Goal: Browse casually

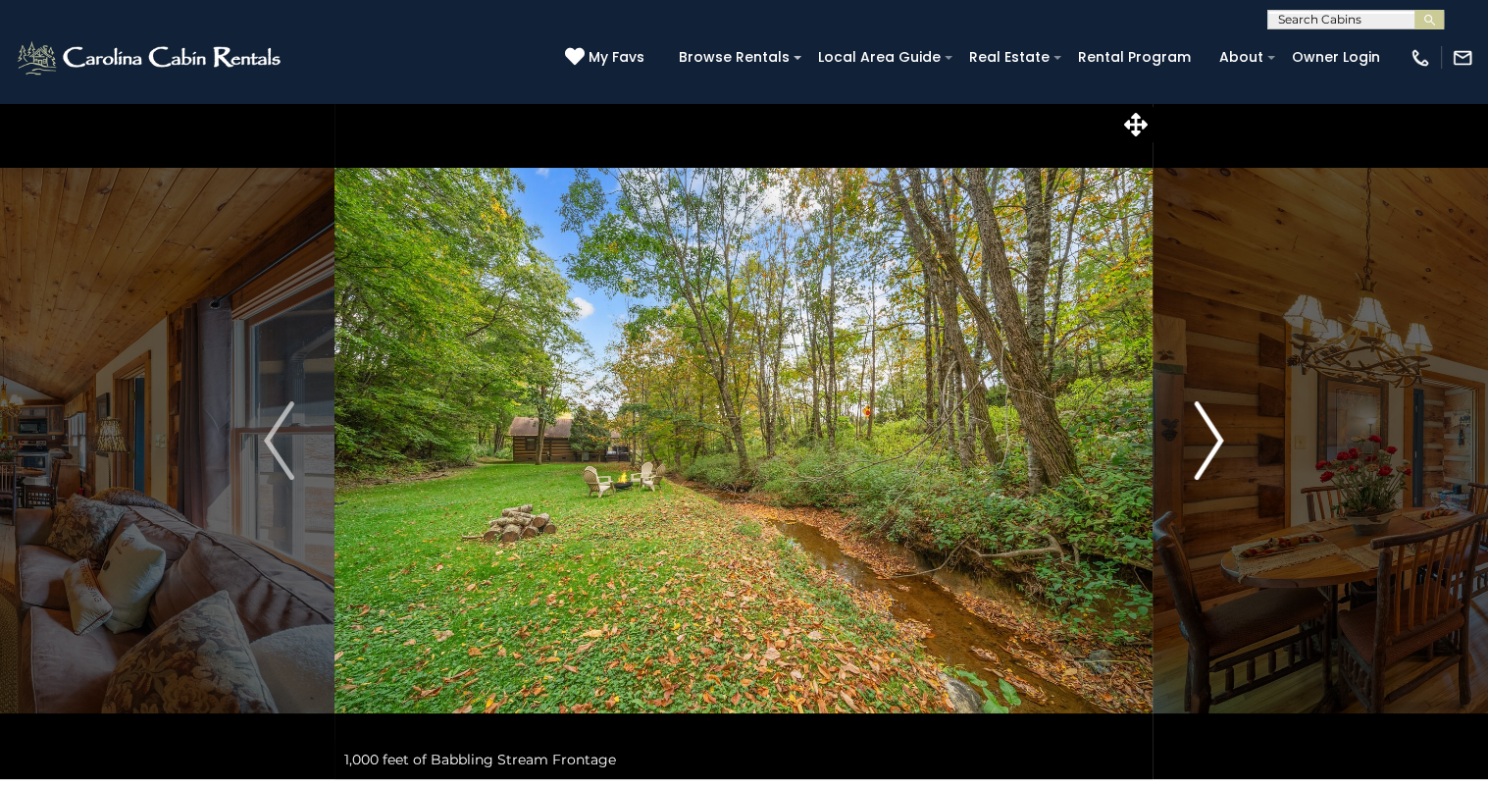
click at [1208, 427] on img "Next" at bounding box center [1208, 440] width 29 height 78
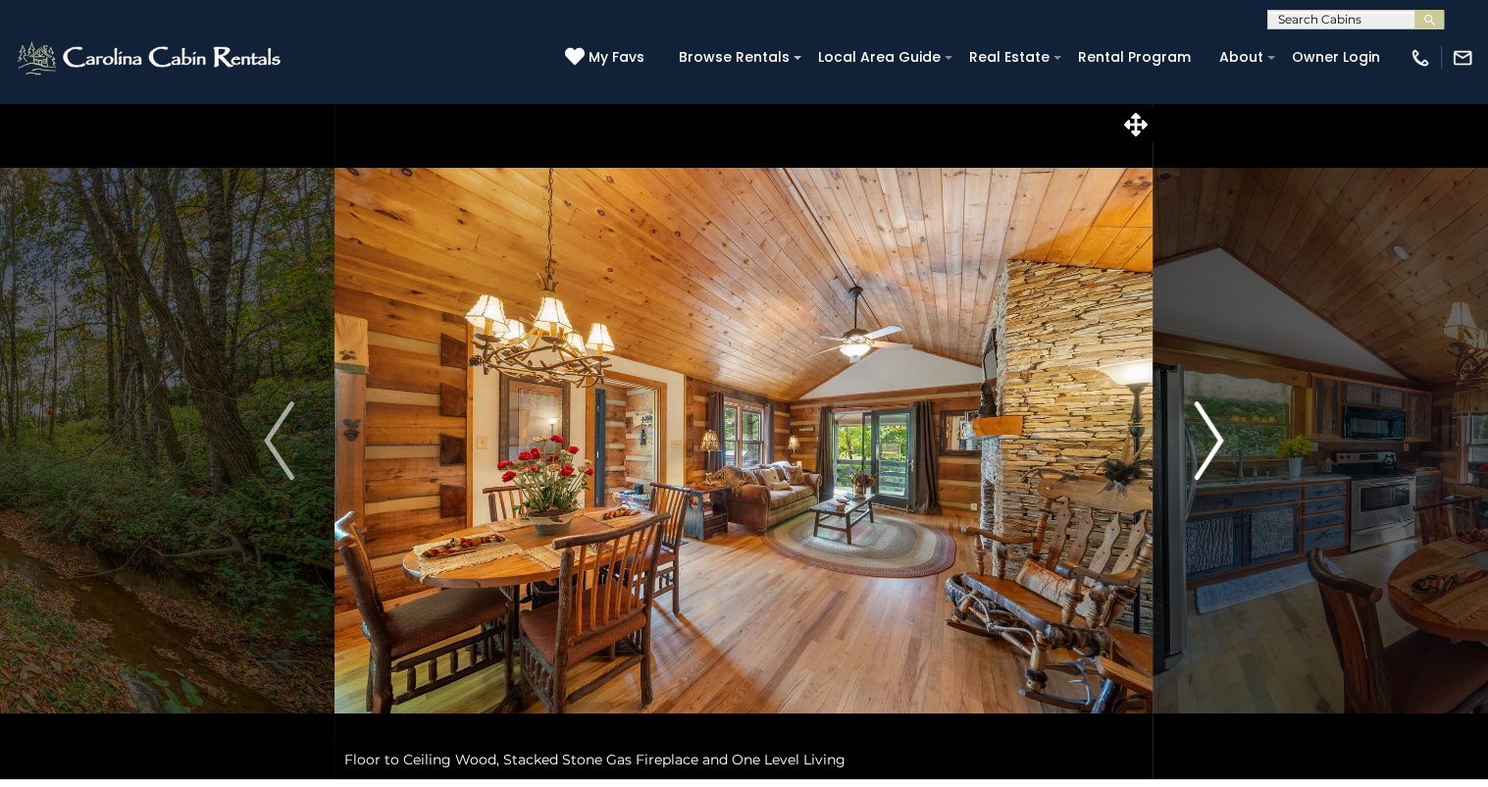
click at [1208, 427] on img "Next" at bounding box center [1208, 440] width 29 height 78
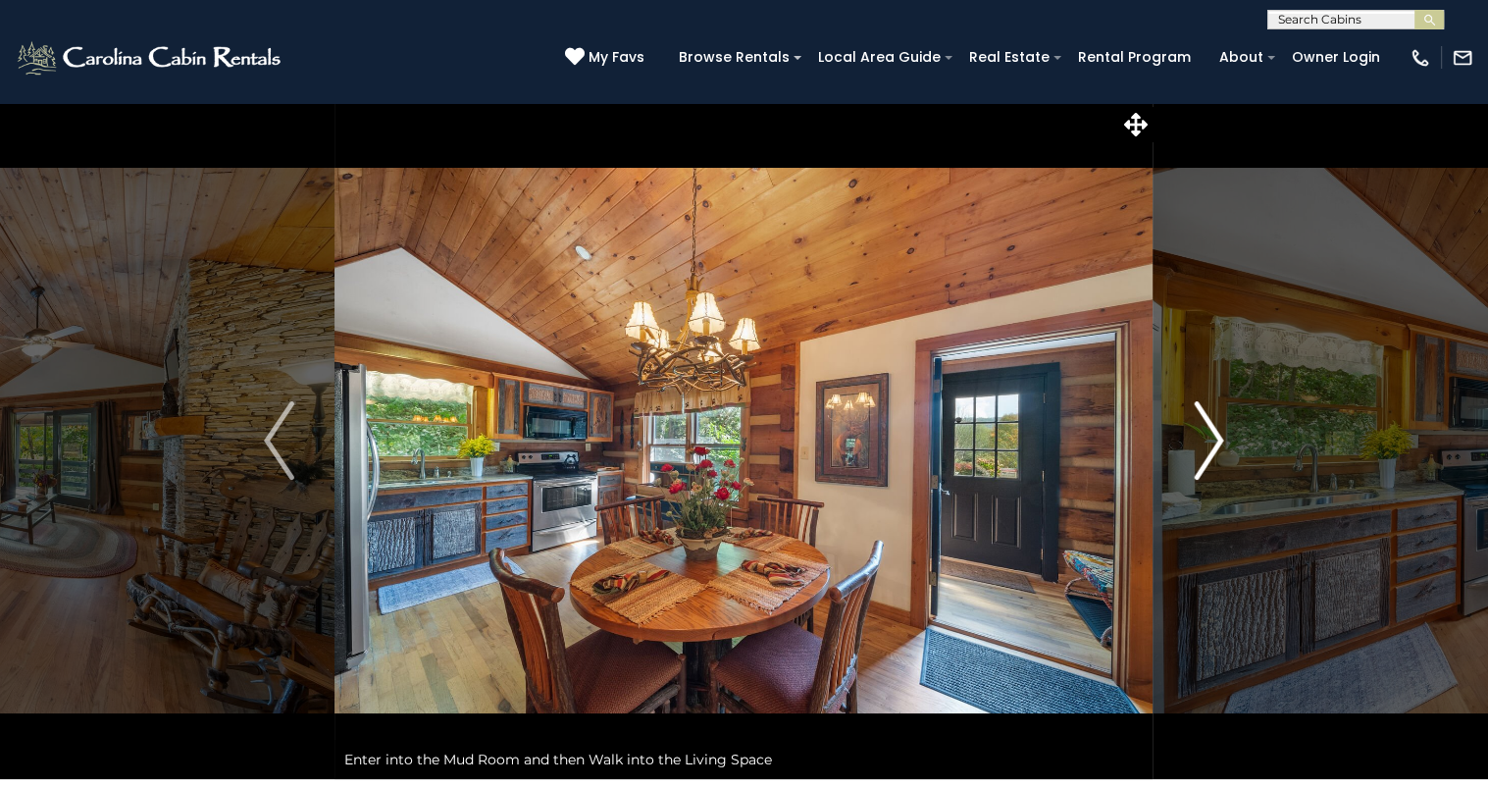
click at [1208, 427] on img "Next" at bounding box center [1208, 440] width 29 height 78
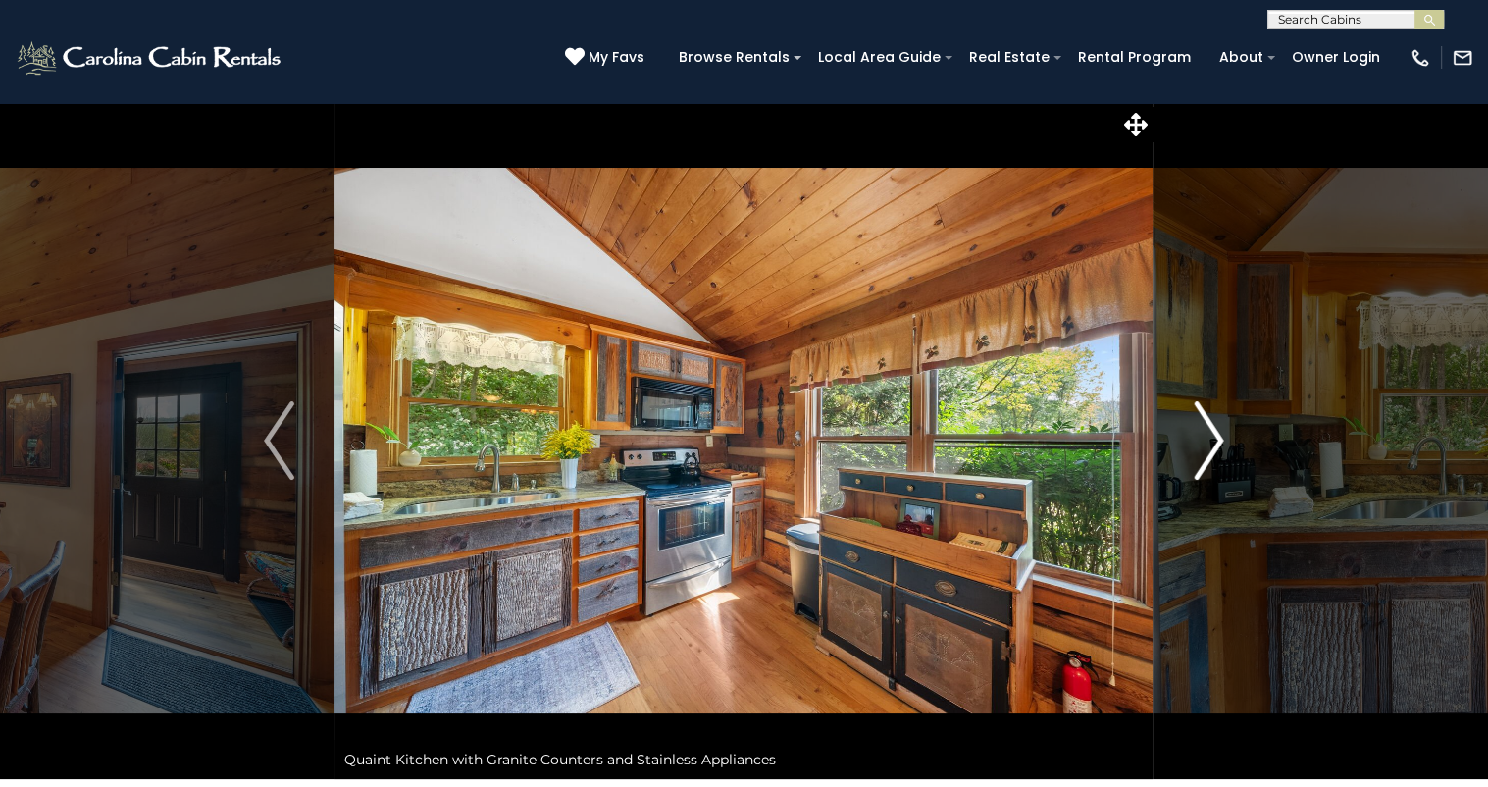
click at [1208, 427] on img "Next" at bounding box center [1208, 440] width 29 height 78
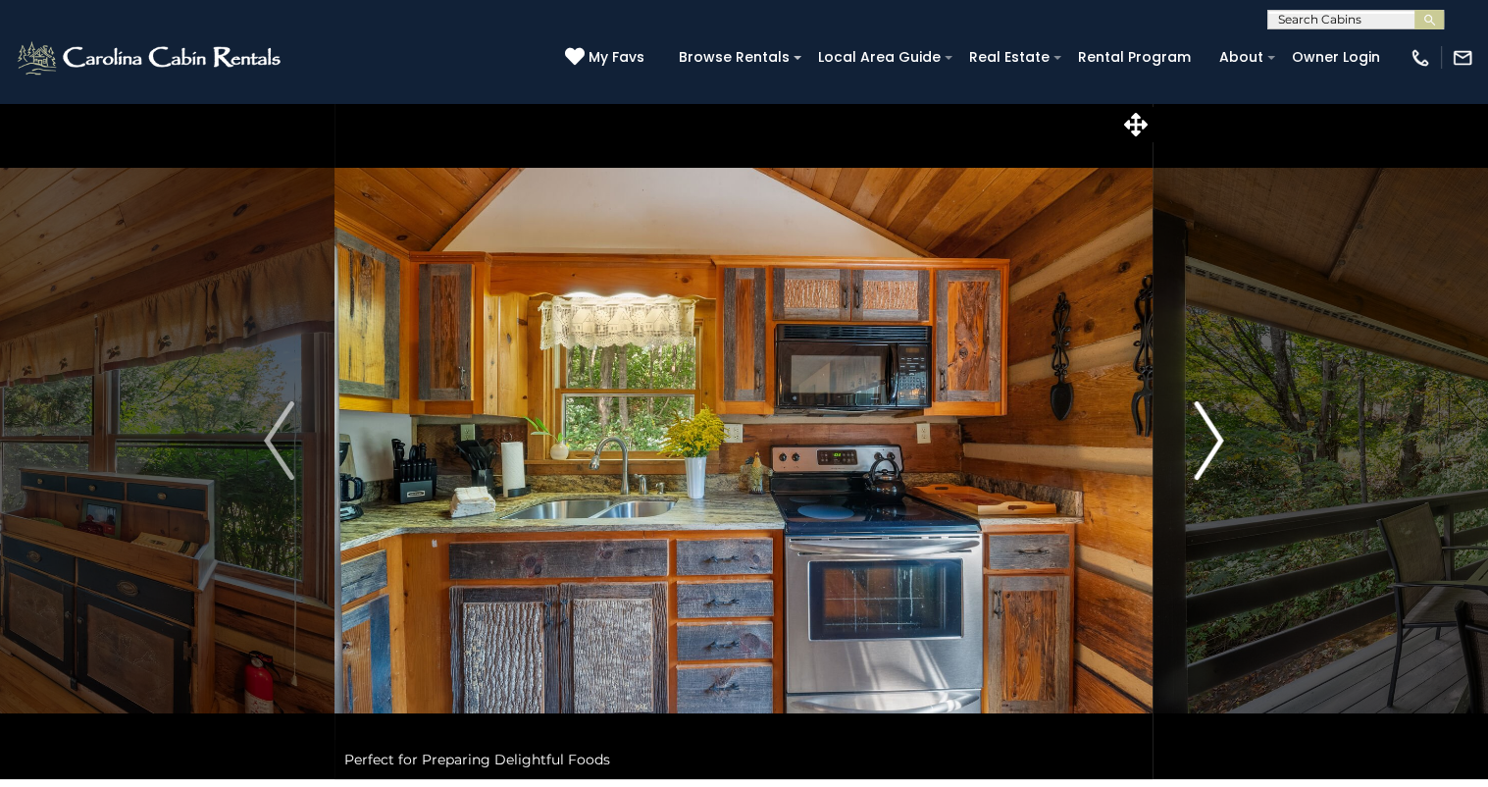
click at [1208, 427] on img "Next" at bounding box center [1208, 440] width 29 height 78
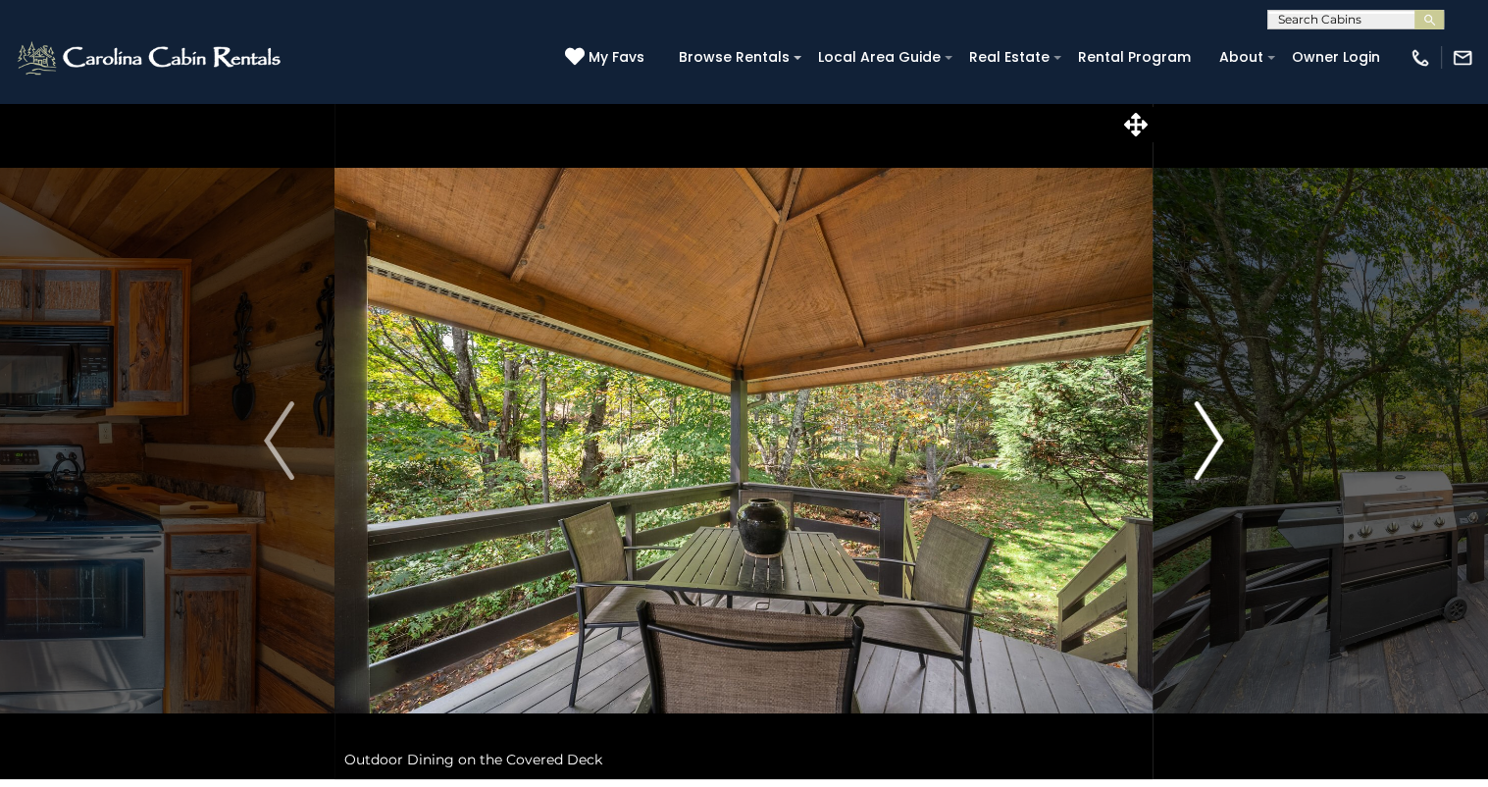
click at [1208, 427] on img "Next" at bounding box center [1208, 440] width 29 height 78
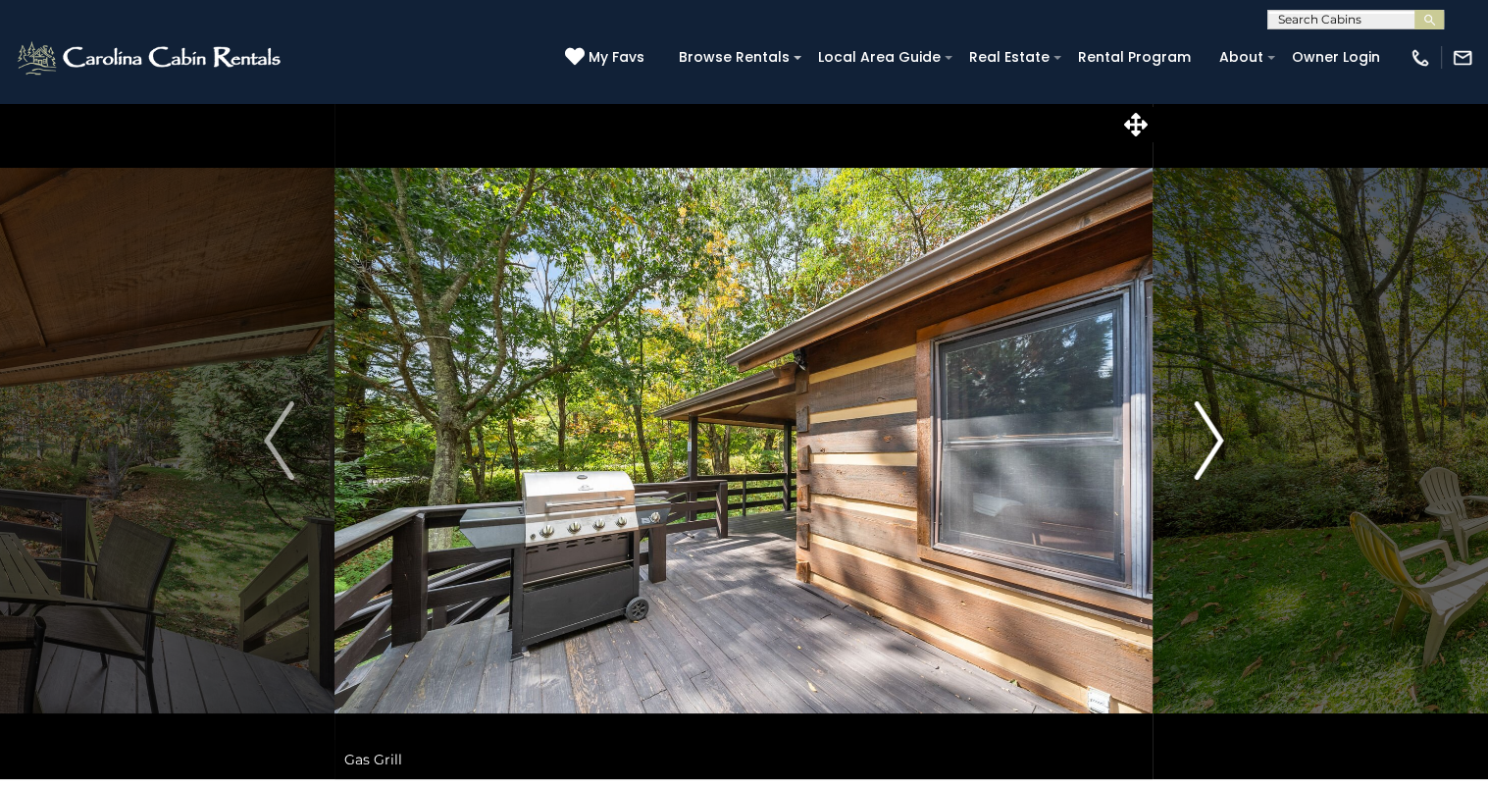
click at [1208, 427] on img "Next" at bounding box center [1208, 440] width 29 height 78
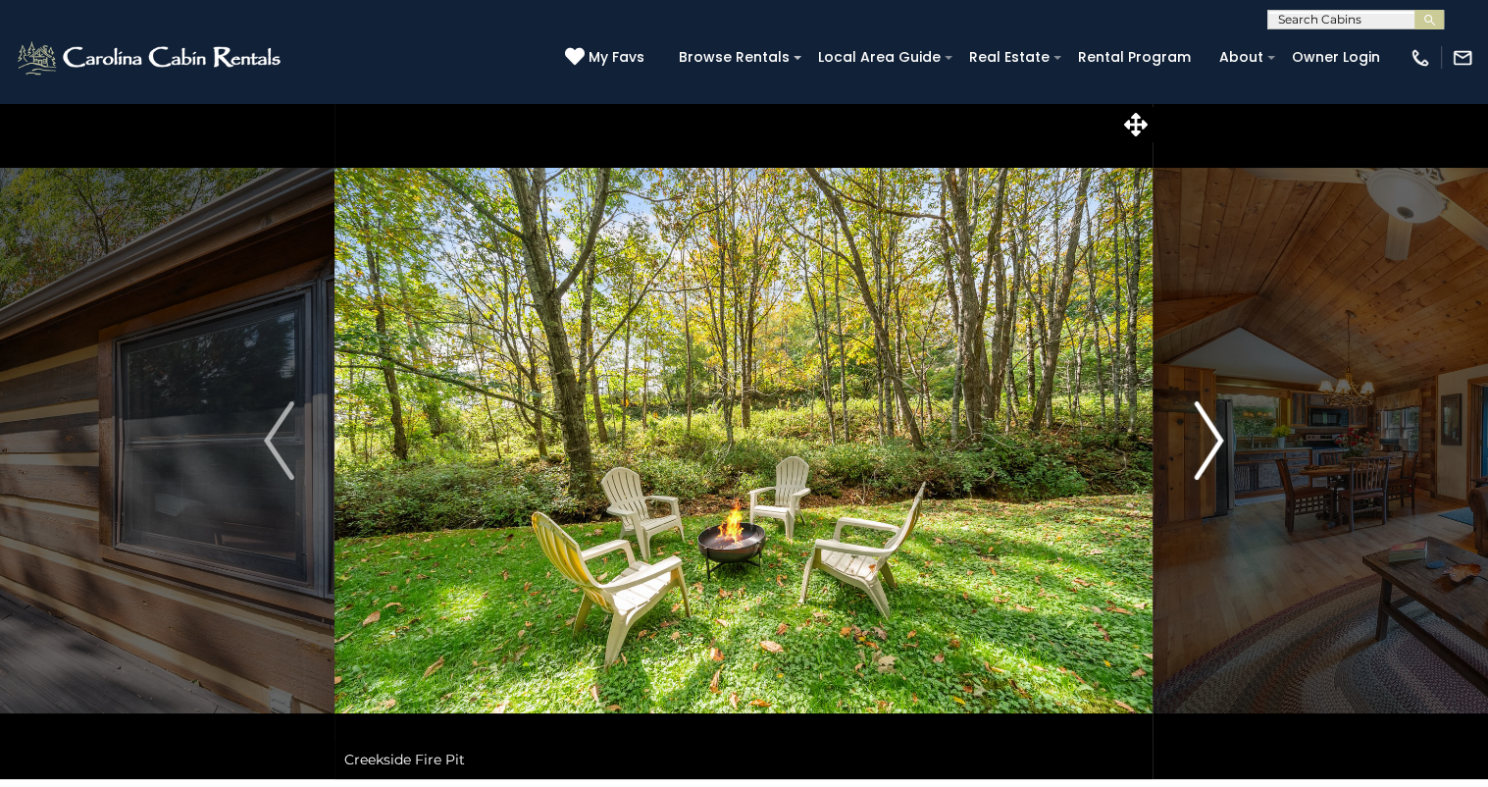
click at [1208, 427] on img "Next" at bounding box center [1208, 440] width 29 height 78
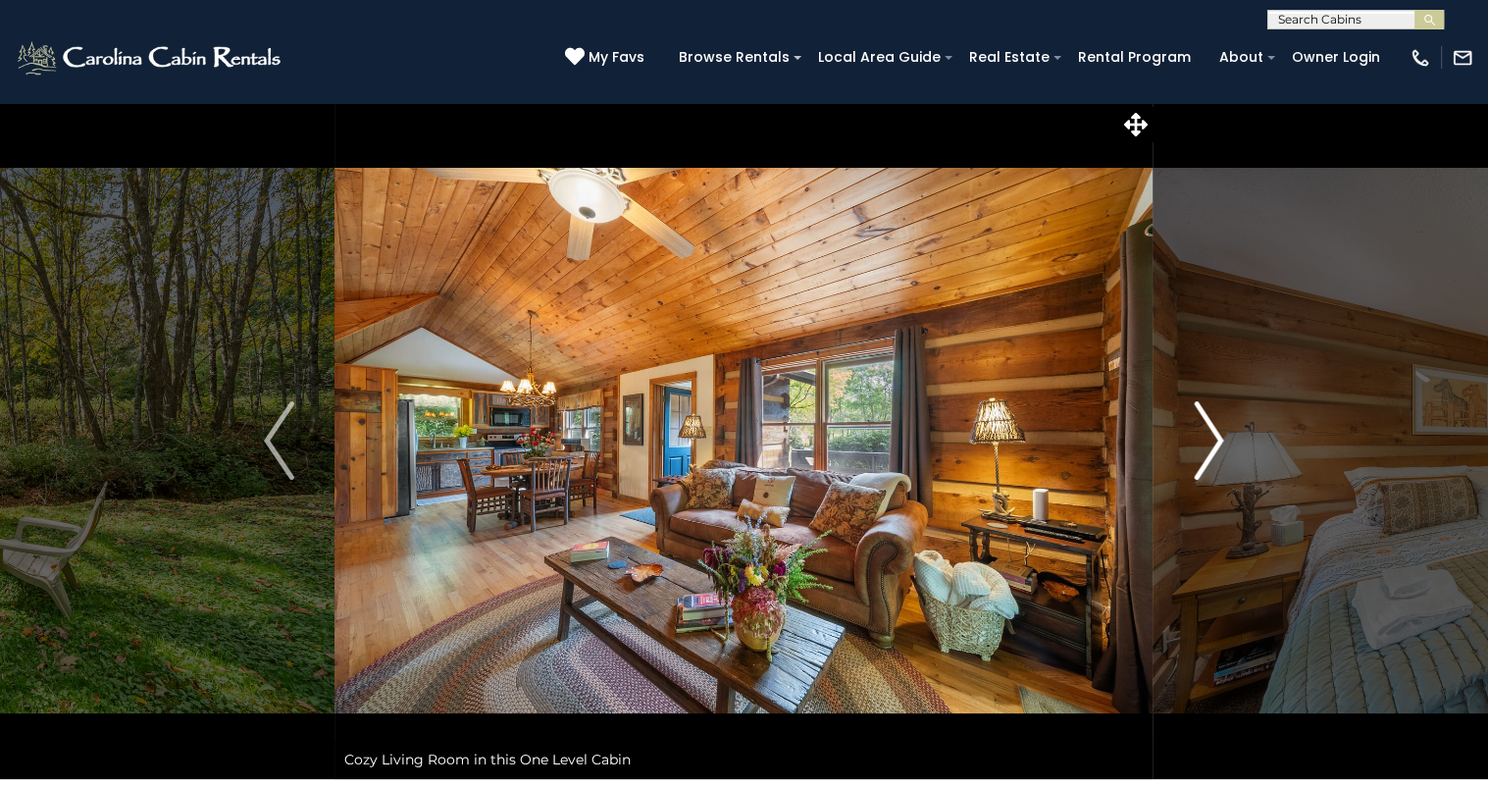
click at [1208, 427] on img "Next" at bounding box center [1208, 440] width 29 height 78
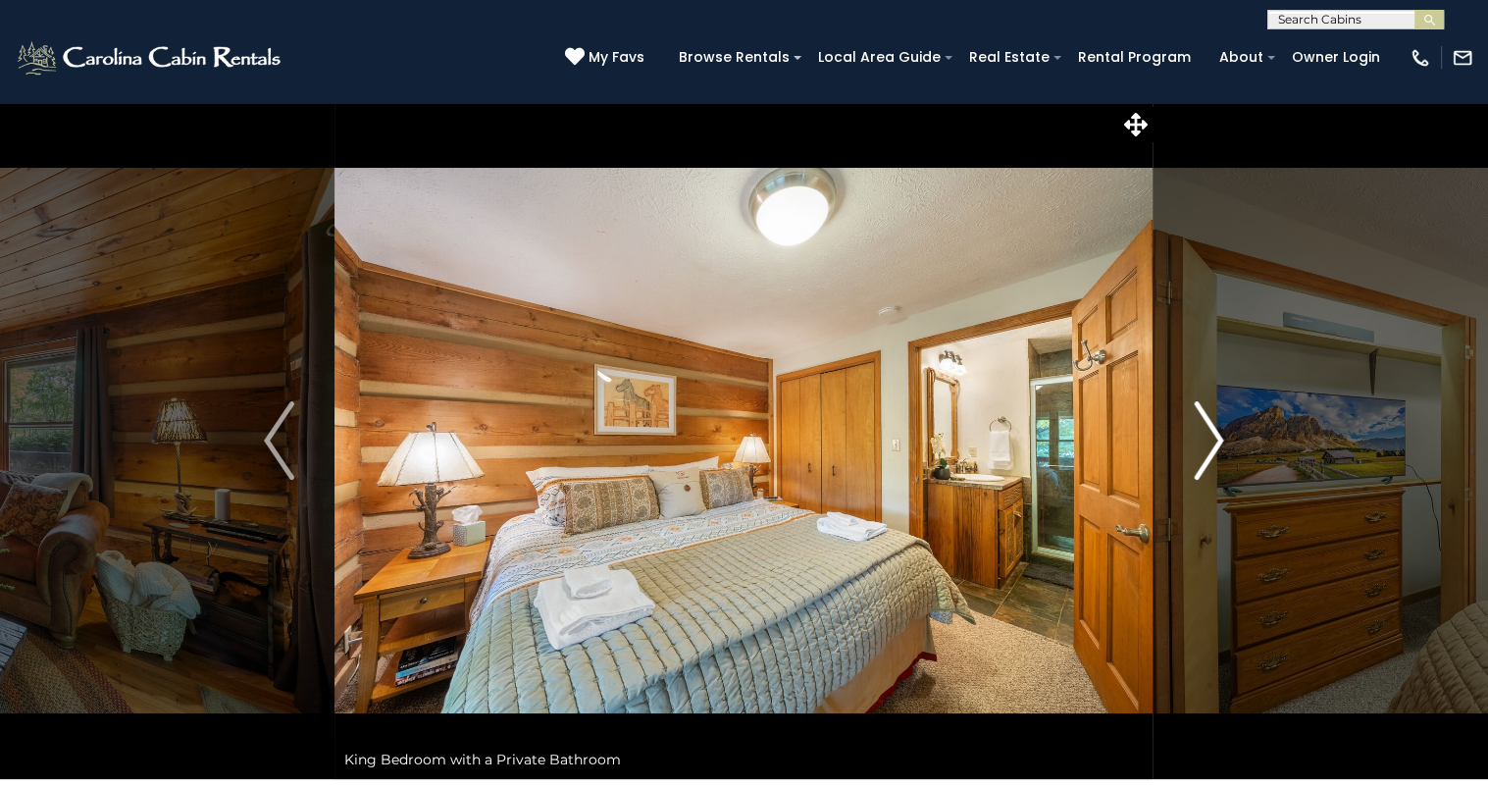
click at [1208, 427] on img "Next" at bounding box center [1208, 440] width 29 height 78
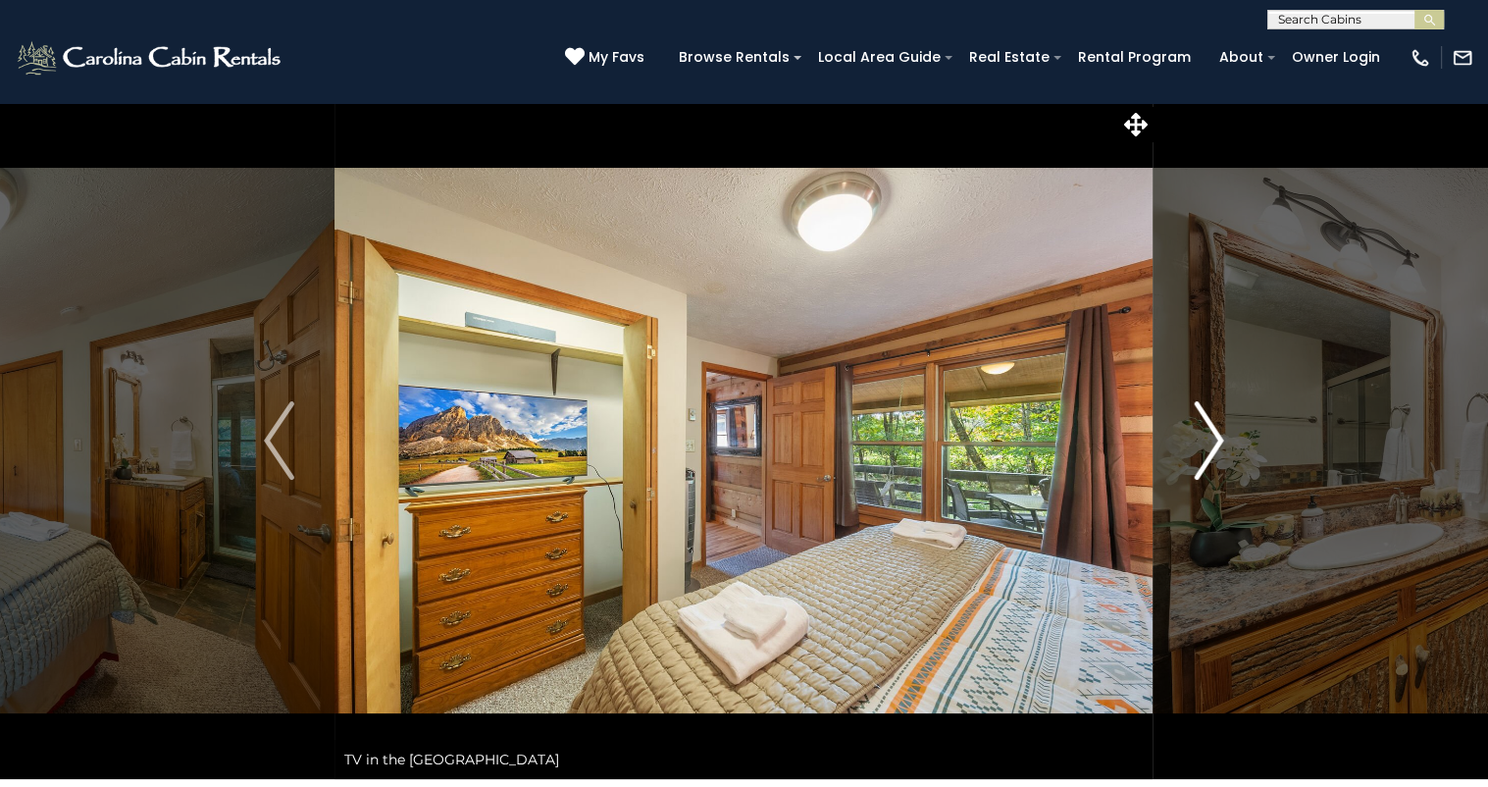
click at [1208, 427] on img "Next" at bounding box center [1208, 440] width 29 height 78
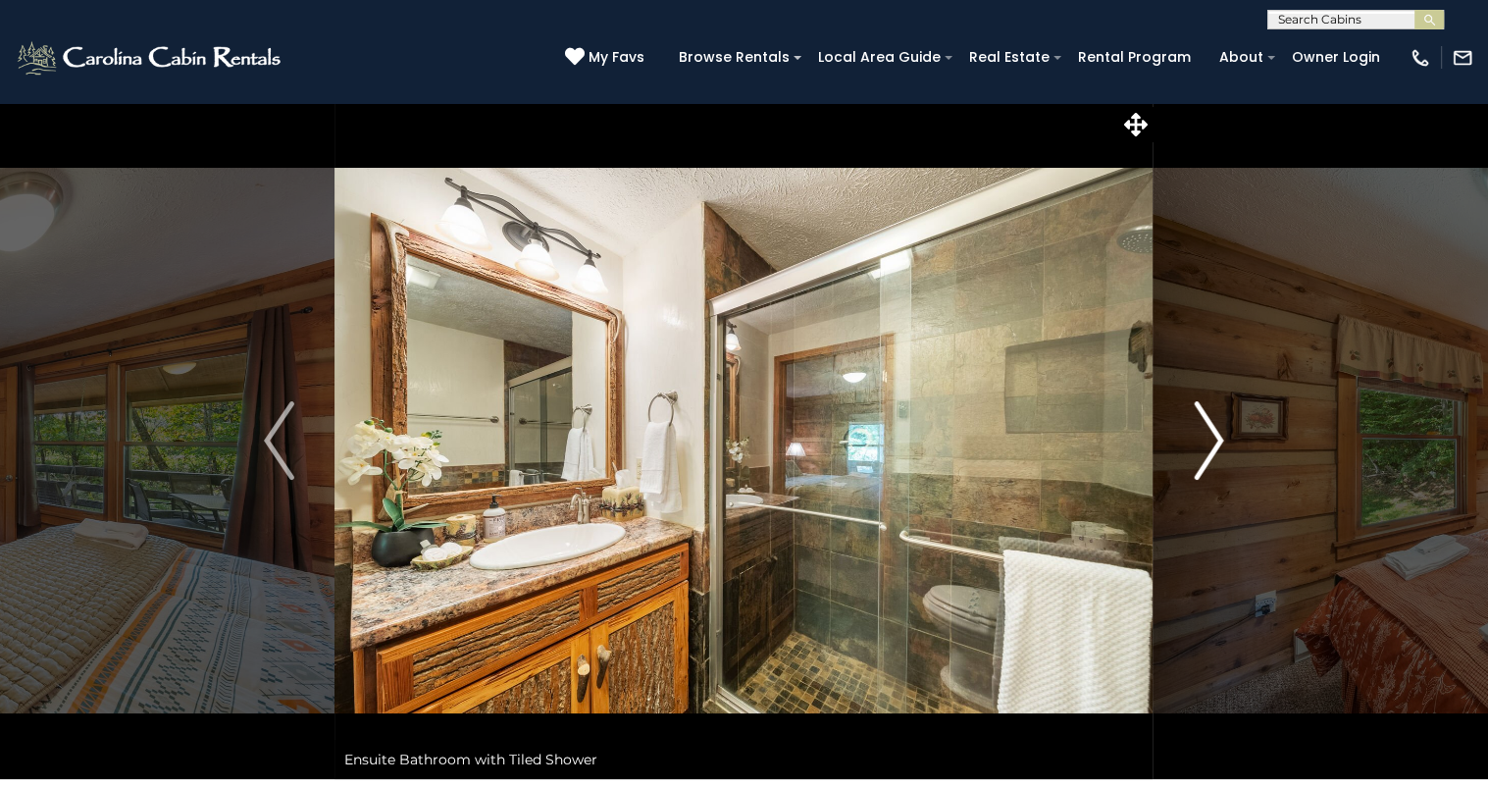
click at [1208, 427] on img "Next" at bounding box center [1208, 440] width 29 height 78
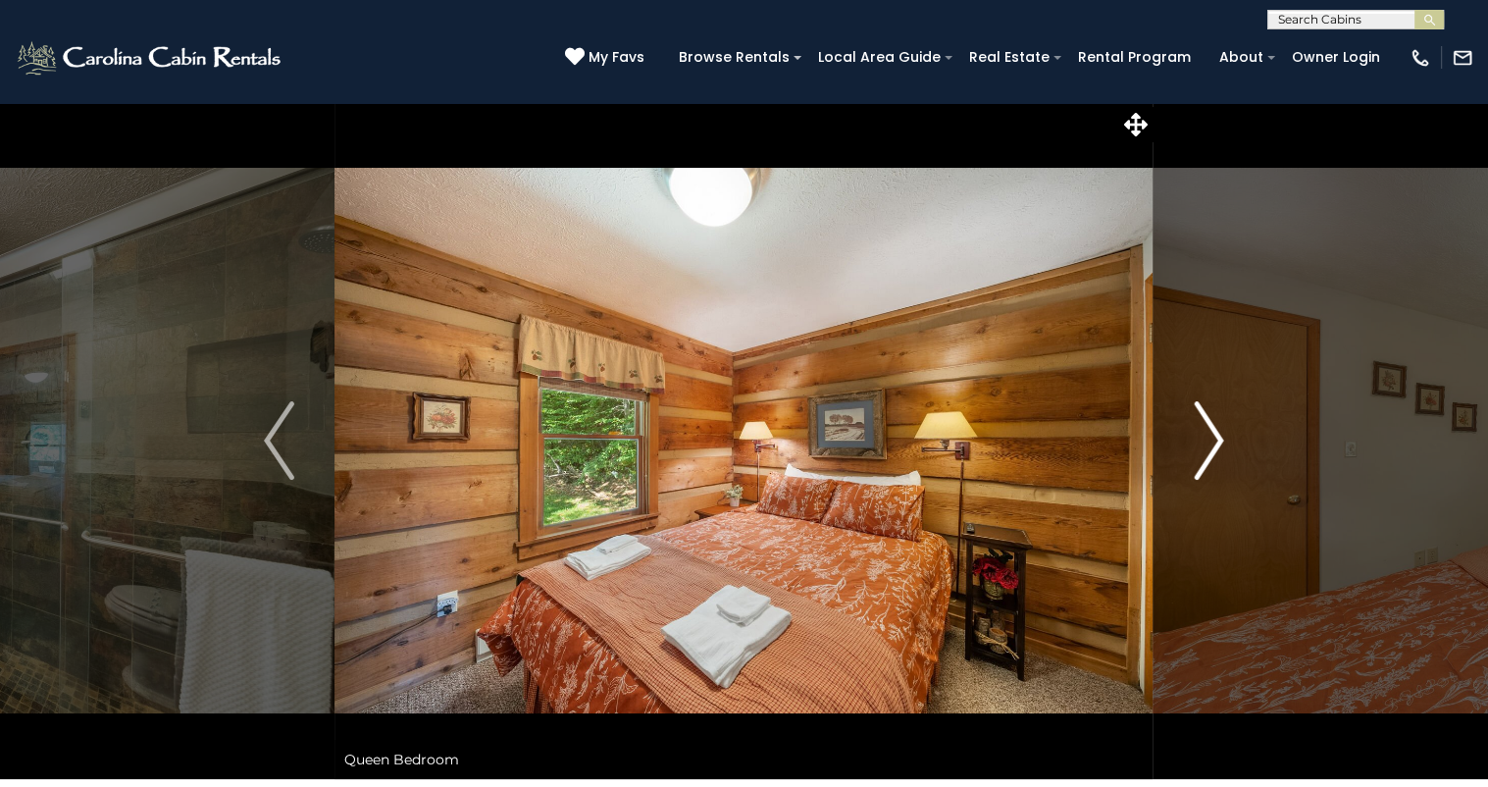
click at [1210, 427] on img "Next" at bounding box center [1208, 440] width 29 height 78
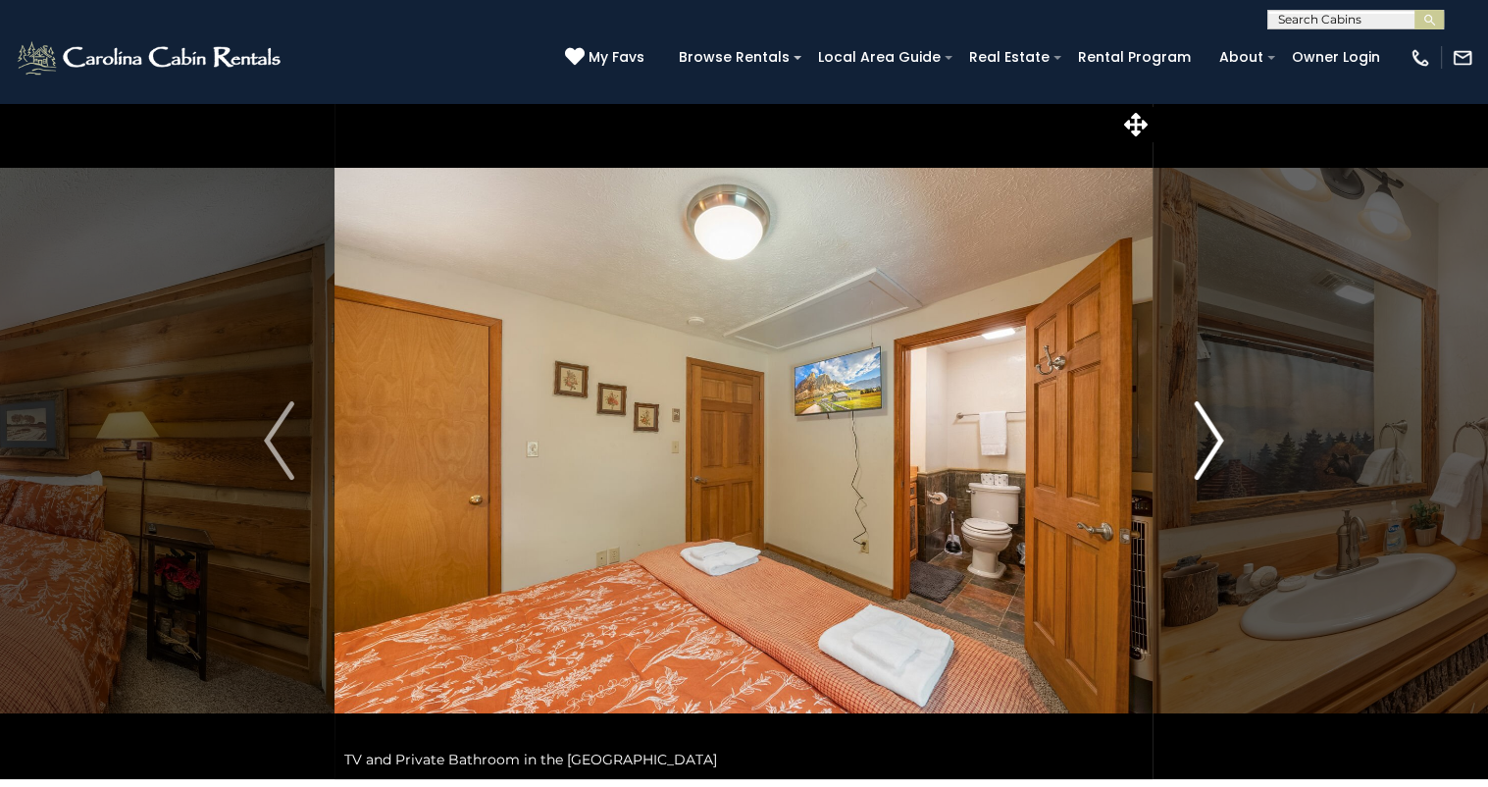
click at [1210, 427] on img "Next" at bounding box center [1208, 440] width 29 height 78
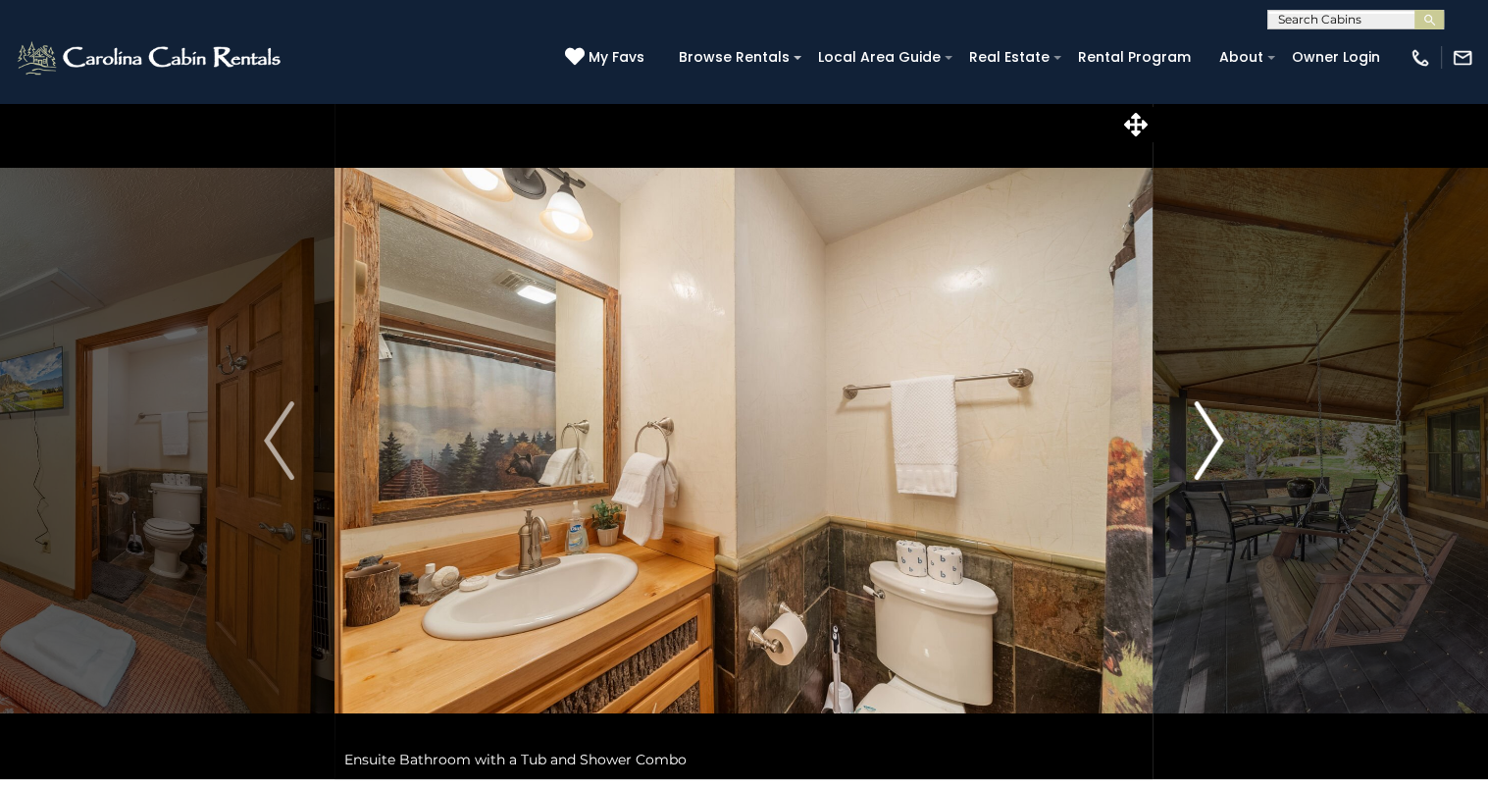
click at [1210, 427] on img "Next" at bounding box center [1208, 440] width 29 height 78
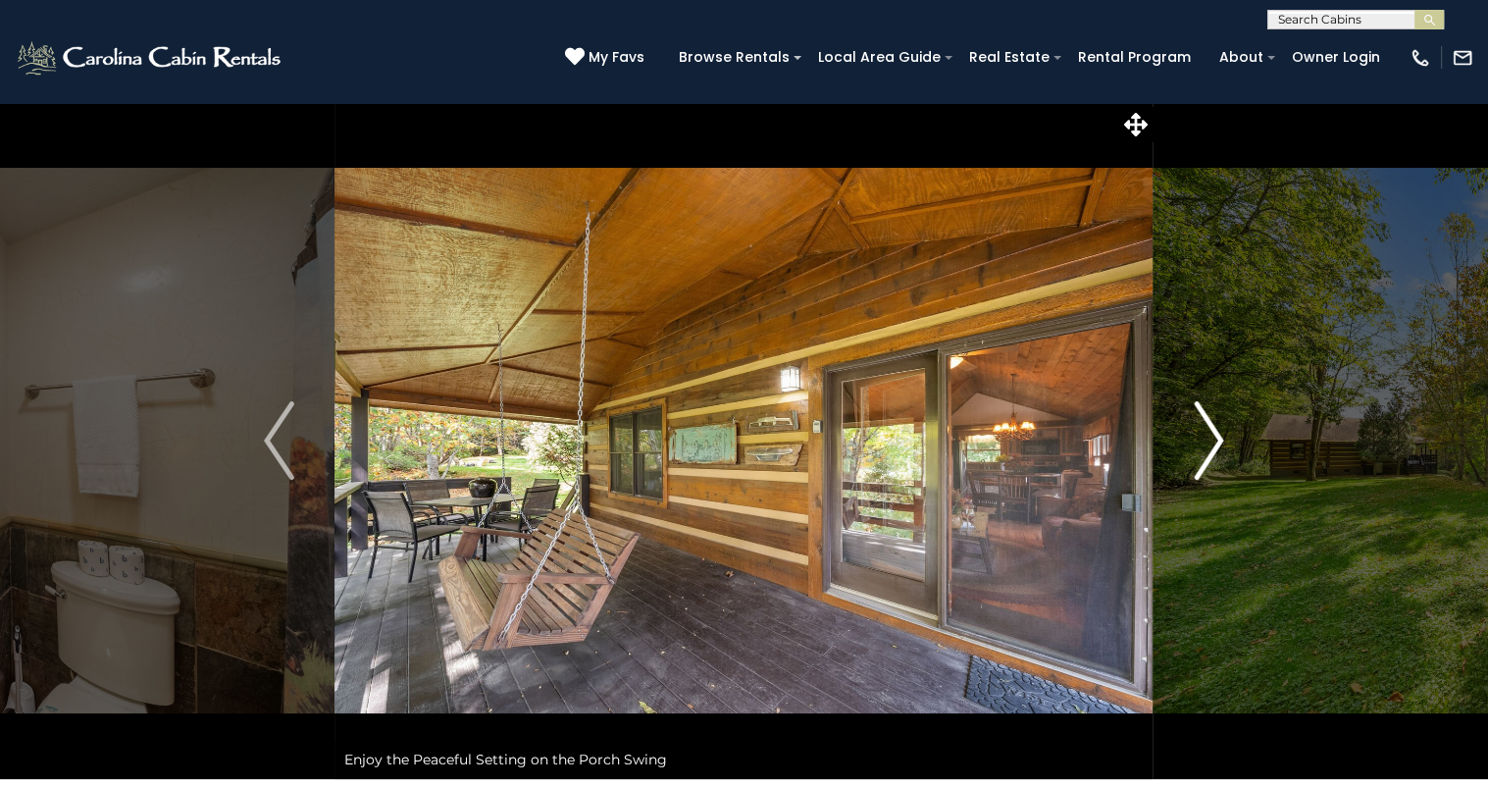
click at [1210, 427] on img "Next" at bounding box center [1208, 440] width 29 height 78
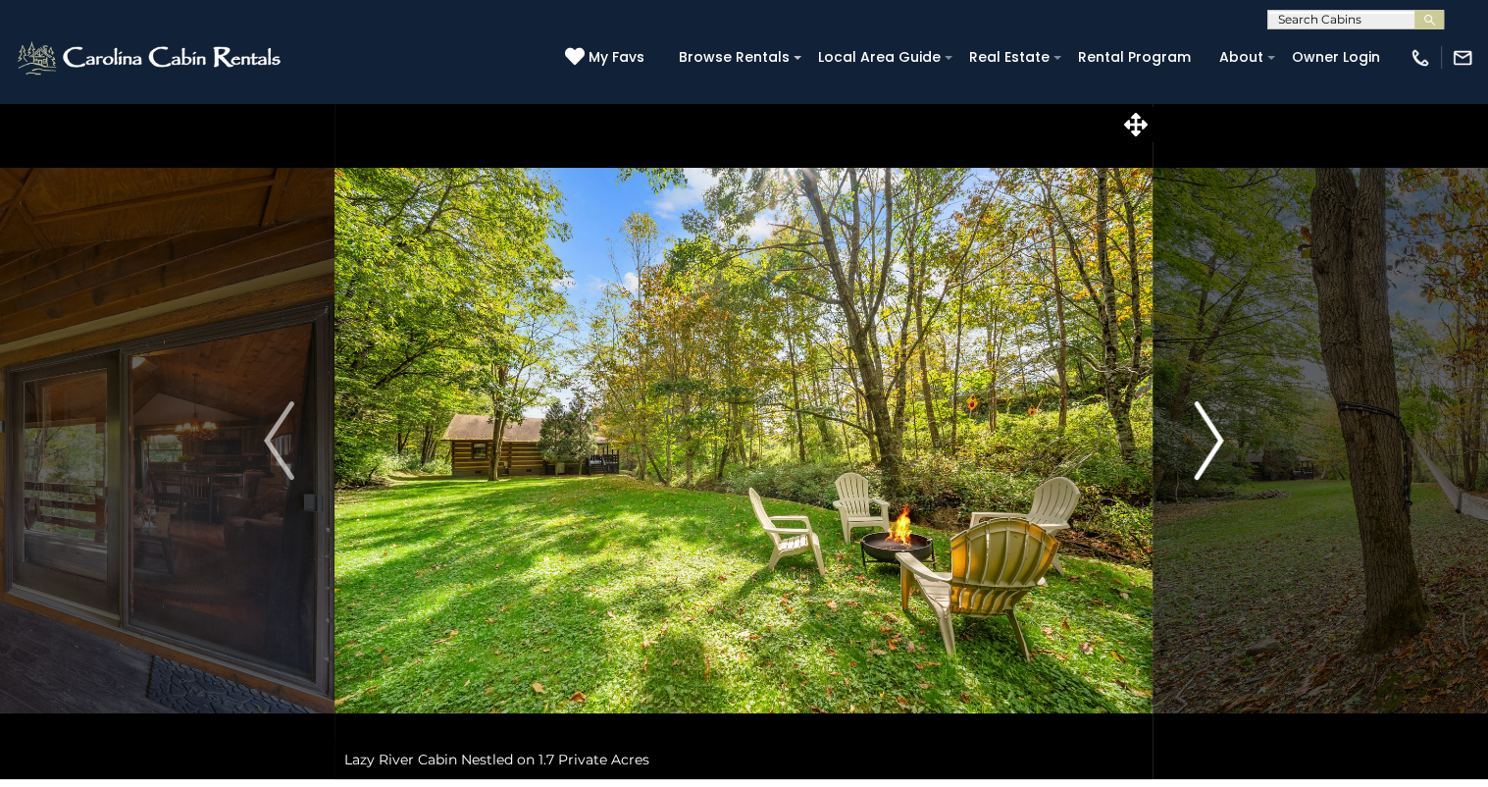
click at [1210, 427] on img "Next" at bounding box center [1208, 440] width 29 height 78
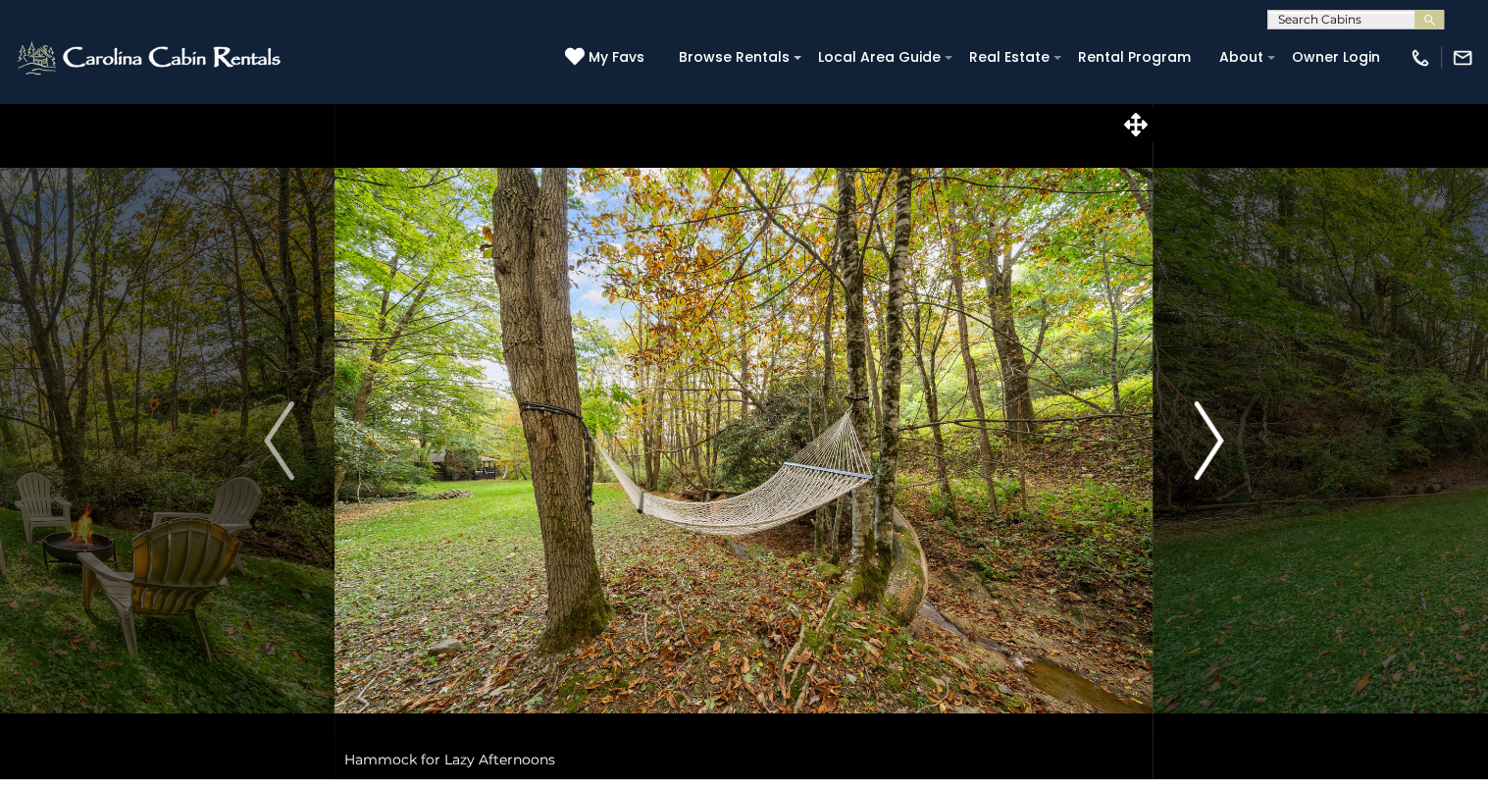
click at [1210, 427] on img "Next" at bounding box center [1208, 440] width 29 height 78
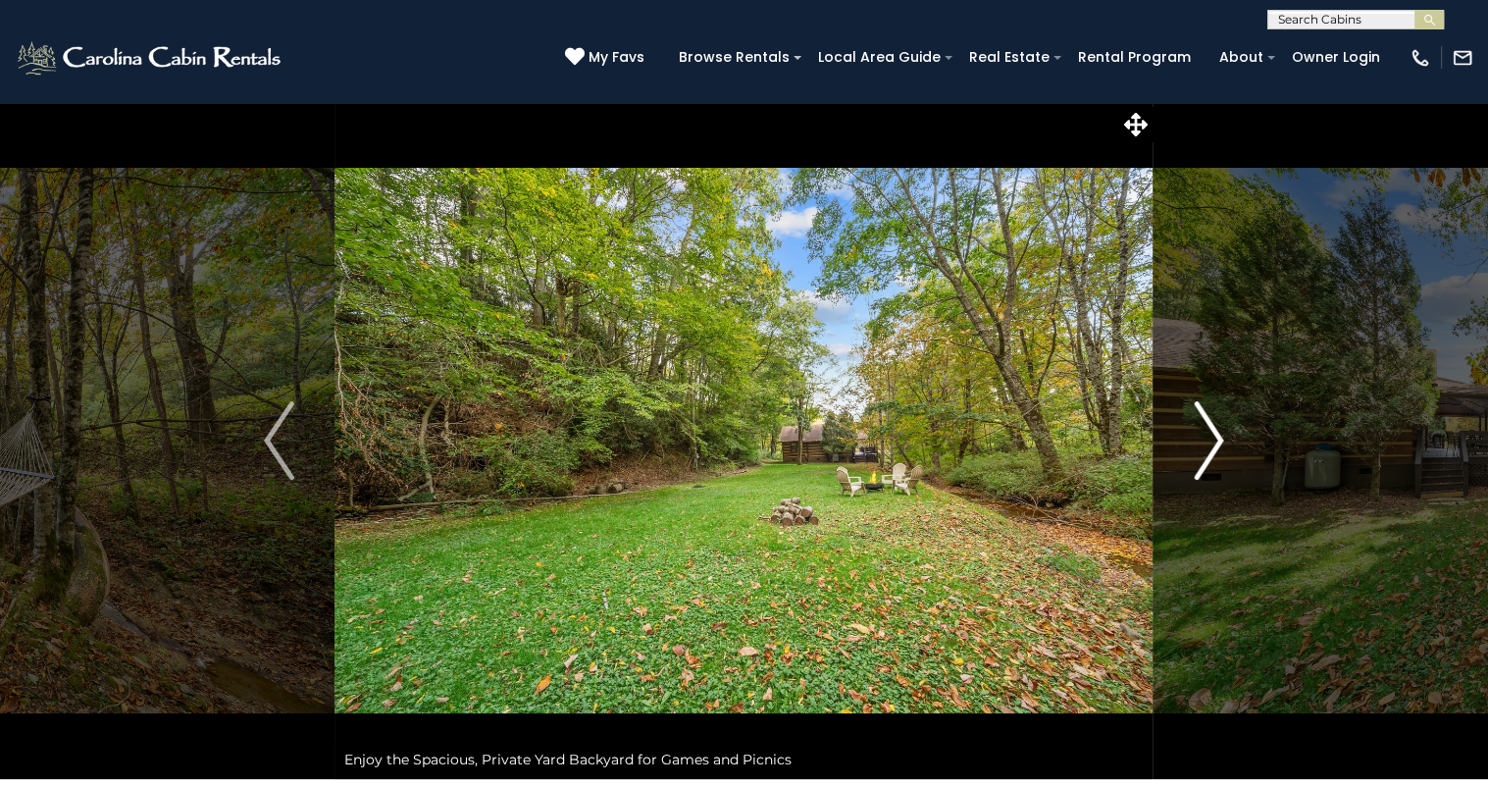
click at [1210, 427] on img "Next" at bounding box center [1208, 440] width 29 height 78
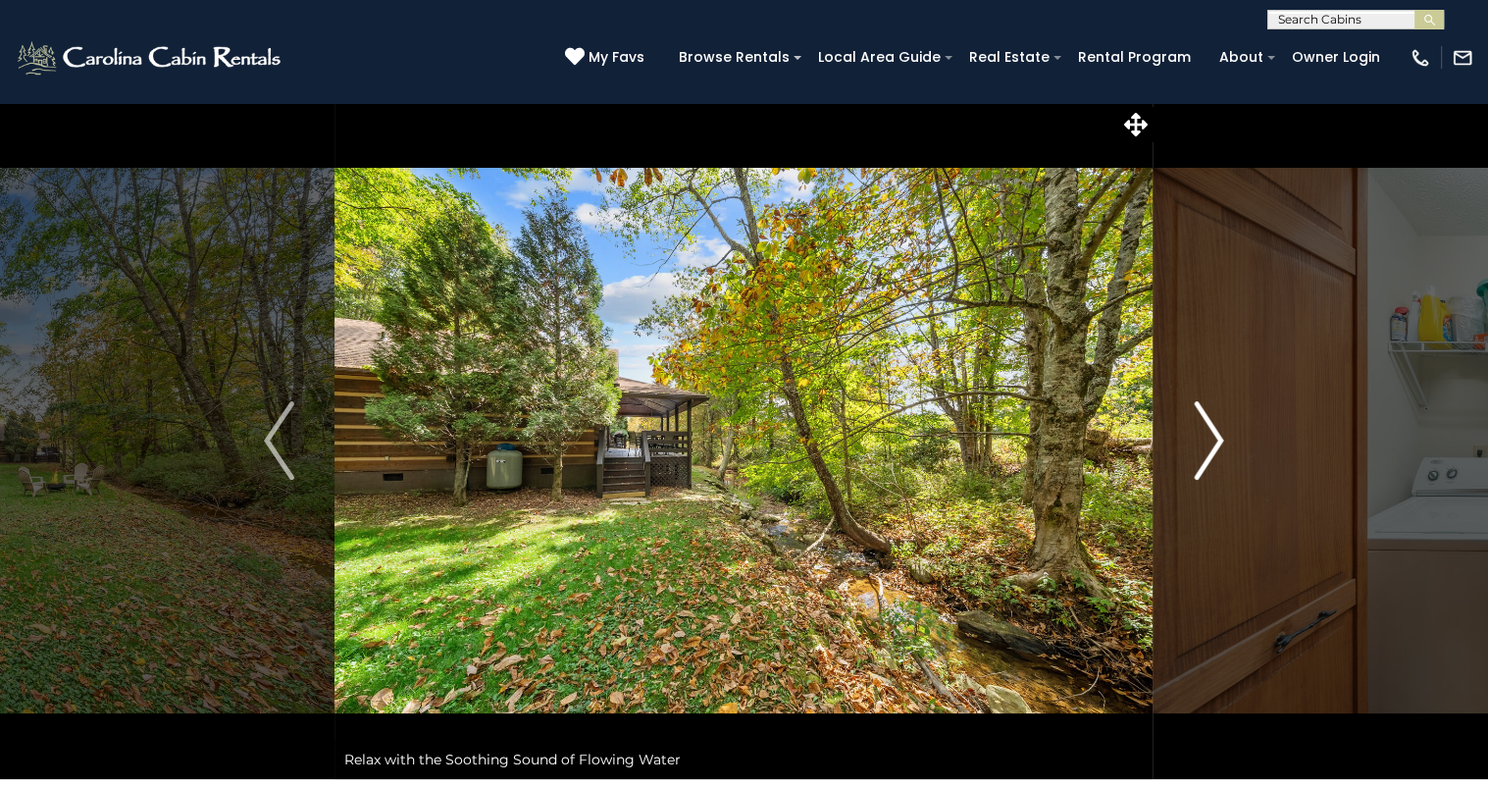
click at [1210, 427] on img "Next" at bounding box center [1208, 440] width 29 height 78
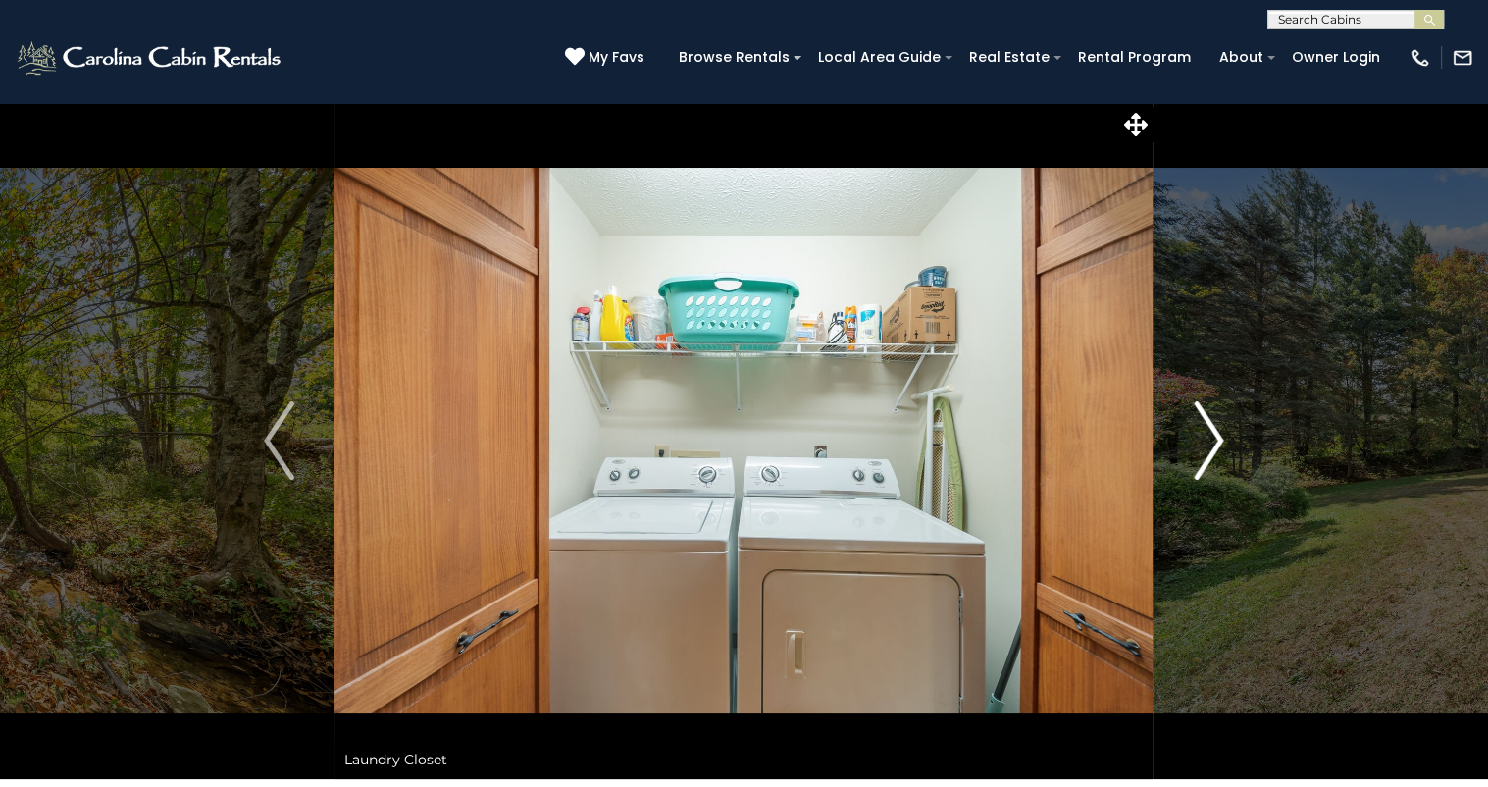
click at [1210, 427] on img "Next" at bounding box center [1208, 440] width 29 height 78
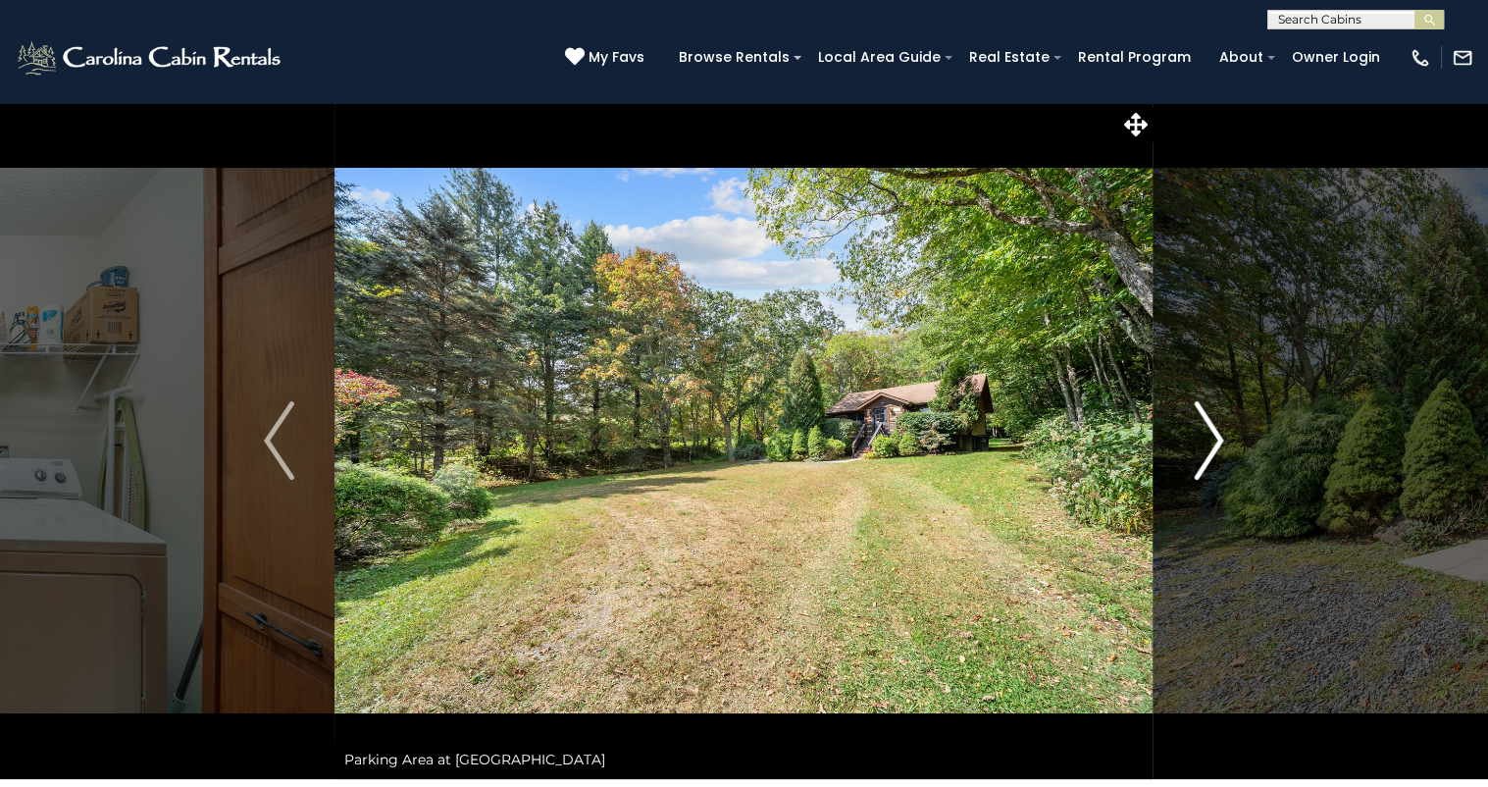
click at [1210, 427] on img "Next" at bounding box center [1208, 440] width 29 height 78
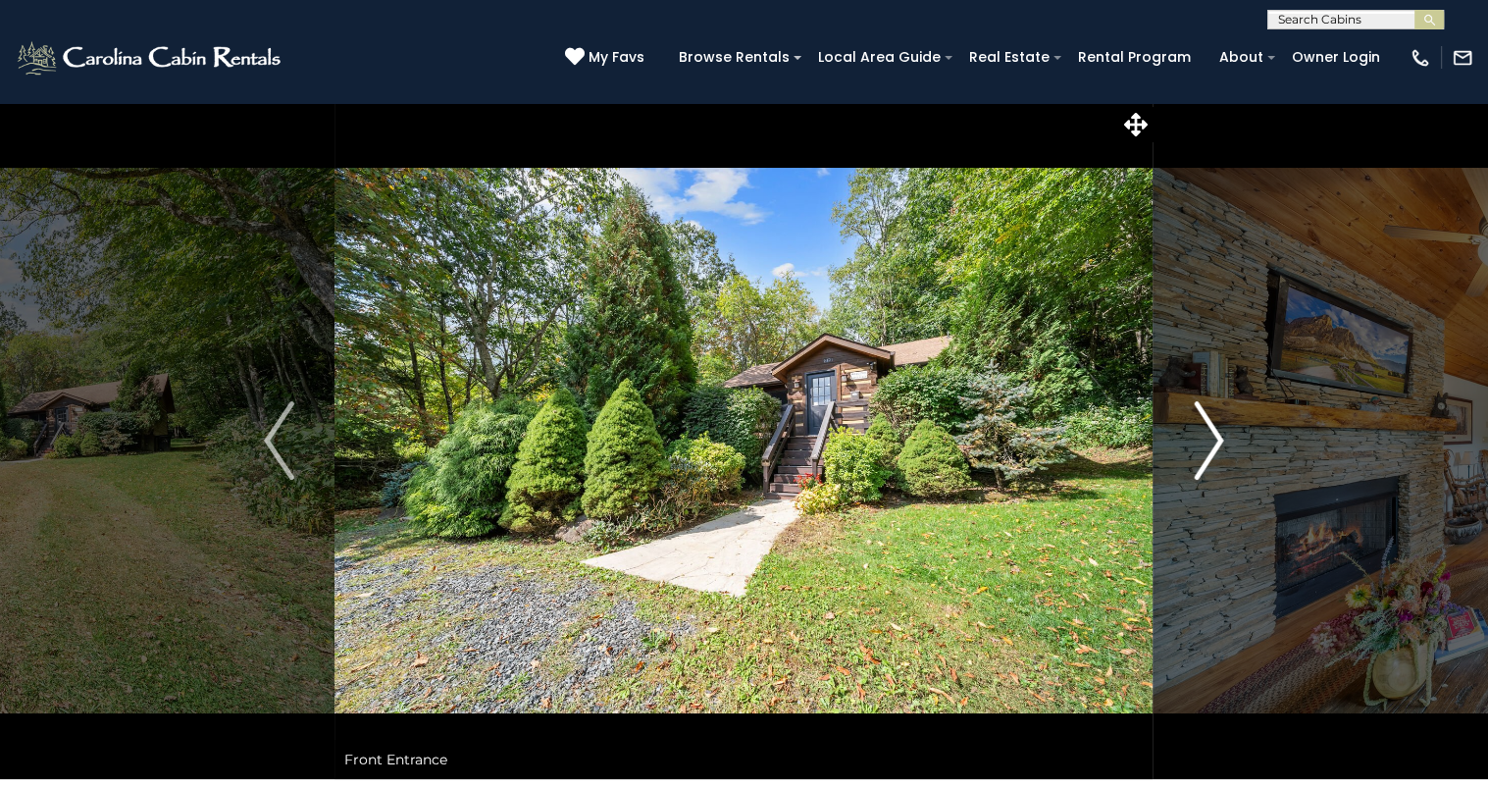
click at [1210, 427] on img "Next" at bounding box center [1208, 440] width 29 height 78
